Goal: Task Accomplishment & Management: Complete application form

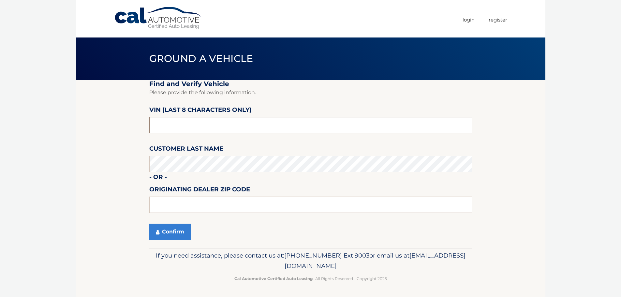
click at [192, 122] on input "text" at bounding box center [310, 125] width 322 height 16
type input "n*******"
type input "N8587922"
click at [165, 233] on button "Confirm" at bounding box center [170, 231] width 42 height 16
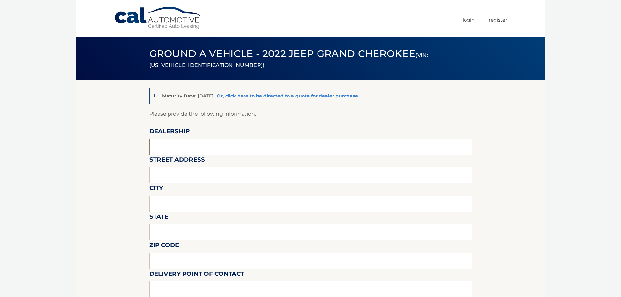
click at [170, 145] on input "text" at bounding box center [310, 146] width 322 height 16
type input "CHRYSLER DODGE JEEP RAM OF PARAMUS"
type input "1000 STAG HILL ROAD (LEASE RETURN FACILITY) OFFISITE"
type input "MAHWAH"
type input "NJ"
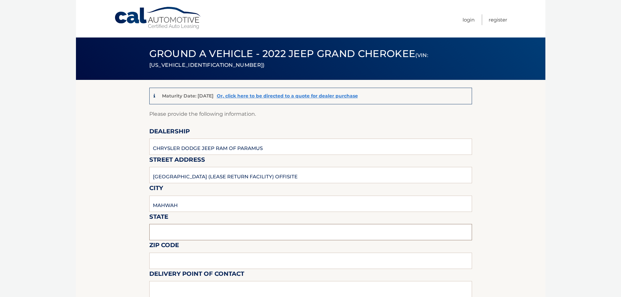
type input "07430"
type input "ERIC STOLTZ"
type input "2012063572"
type input "KKONNER@BCAG.COM"
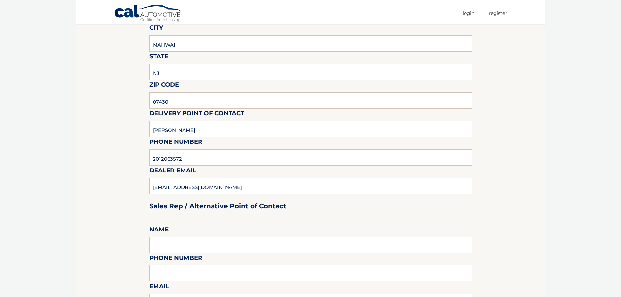
scroll to position [163, 0]
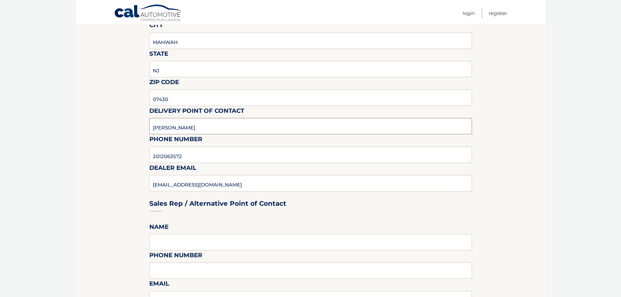
drag, startPoint x: 192, startPoint y: 122, endPoint x: 50, endPoint y: 140, distance: 142.5
type input "B"
type input "DESTIN HILL"
click at [187, 157] on input "2012063572" at bounding box center [310, 155] width 322 height 16
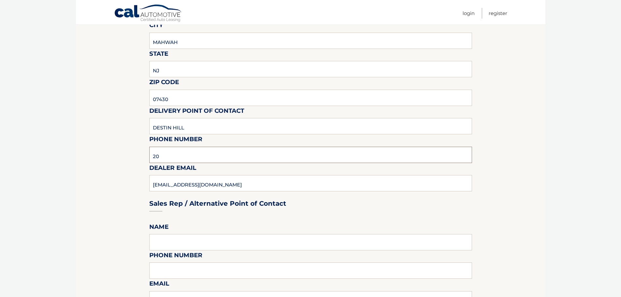
type input "2"
type input "9739324066"
click at [136, 193] on section "Maturity Date: 11/25/2025 Or, click here to be directed to a quote for dealer p…" at bounding box center [310, 274] width 469 height 714
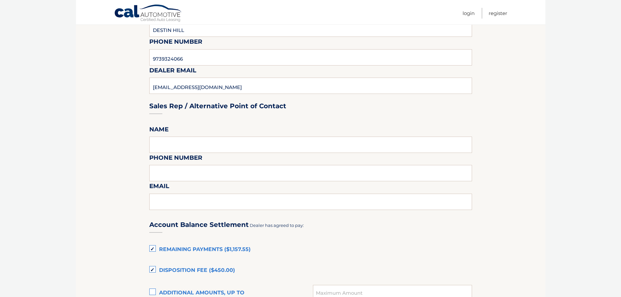
scroll to position [261, 0]
click at [161, 142] on input "text" at bounding box center [310, 144] width 322 height 16
type input "ERIC STOLTZ"
type input "2012063572"
type input "KKONNER@BCAG.COM"
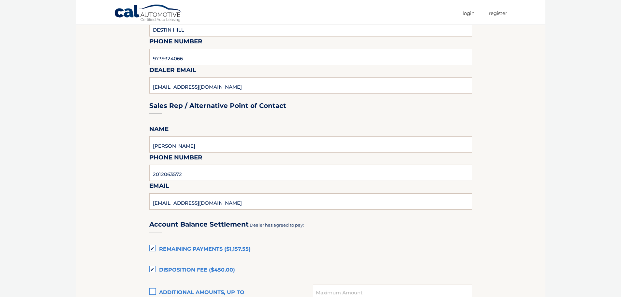
click at [124, 185] on section "Maturity Date: 11/25/2025 Or, click here to be directed to a quote for dealer p…" at bounding box center [310, 176] width 469 height 714
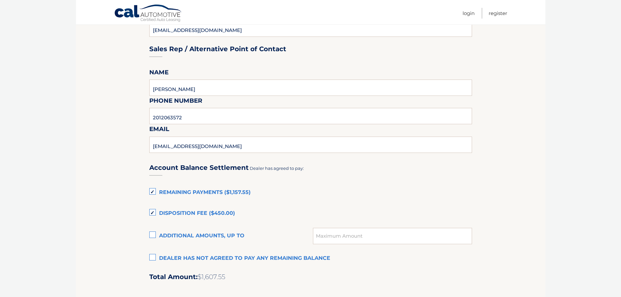
scroll to position [326, 0]
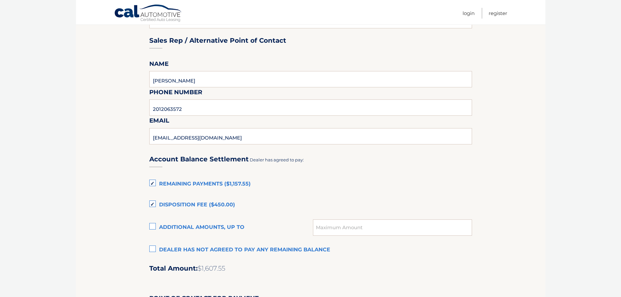
click at [153, 185] on label "Remaining Payments ($1,157.55)" at bounding box center [310, 184] width 322 height 13
click at [0, 0] on input "Remaining Payments ($1,157.55)" at bounding box center [0, 0] width 0 height 0
click at [152, 201] on label "Disposition Fee ($450.00)" at bounding box center [310, 204] width 322 height 13
click at [0, 0] on input "Disposition Fee ($450.00)" at bounding box center [0, 0] width 0 height 0
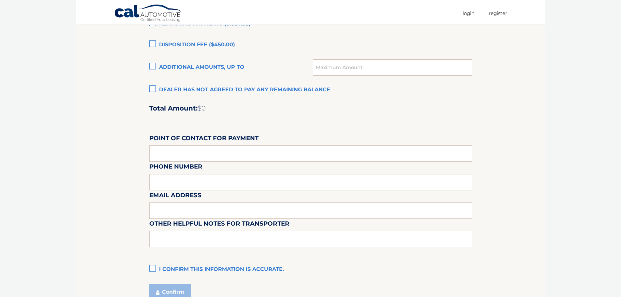
scroll to position [489, 0]
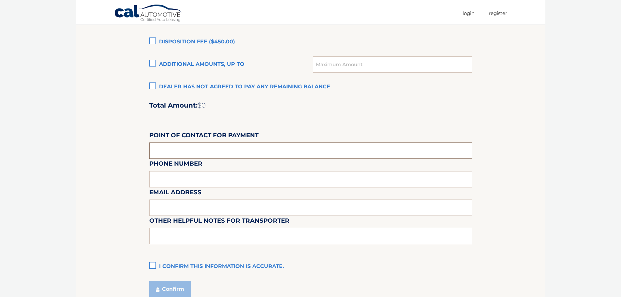
click at [160, 150] on input "text" at bounding box center [310, 150] width 322 height 16
type input "CUSTOMER - ANDREW RODGERS"
click at [172, 176] on div "Email Address" at bounding box center [310, 173] width 322 height 28
click at [172, 179] on div "Email Address" at bounding box center [310, 173] width 322 height 28
click at [251, 150] on input "CUSTOMER - ANDREW RODGERS" at bounding box center [310, 150] width 322 height 16
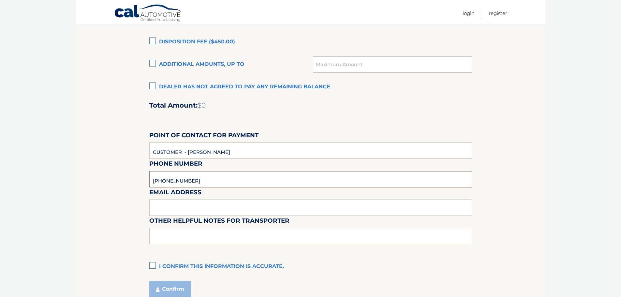
type input "201-394-6662"
click at [191, 206] on input "text" at bounding box center [310, 207] width 322 height 16
click at [189, 209] on input "text" at bounding box center [310, 207] width 322 height 16
type input "KKONNER@BCAG.COM"
click at [190, 239] on input "text" at bounding box center [310, 236] width 322 height 16
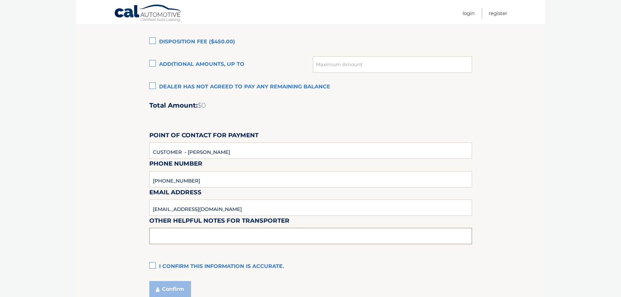
type input "PICKUPS ARE PERMITTED M-F ONLY FROM 10:30 - 4:00 PM NO SATURDAYS"
click at [155, 265] on label "I confirm this information is accurate." at bounding box center [310, 266] width 322 height 13
click at [0, 0] on input "I confirm this information is accurate." at bounding box center [0, 0] width 0 height 0
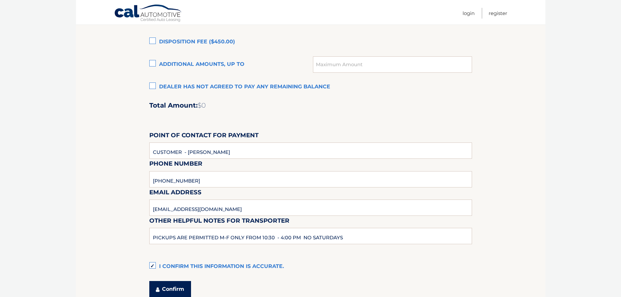
click at [172, 293] on button "Confirm" at bounding box center [170, 289] width 42 height 16
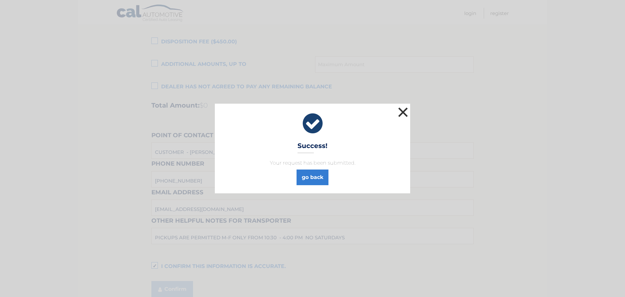
click at [401, 110] on button "×" at bounding box center [403, 112] width 13 height 13
